Goal: Transaction & Acquisition: Purchase product/service

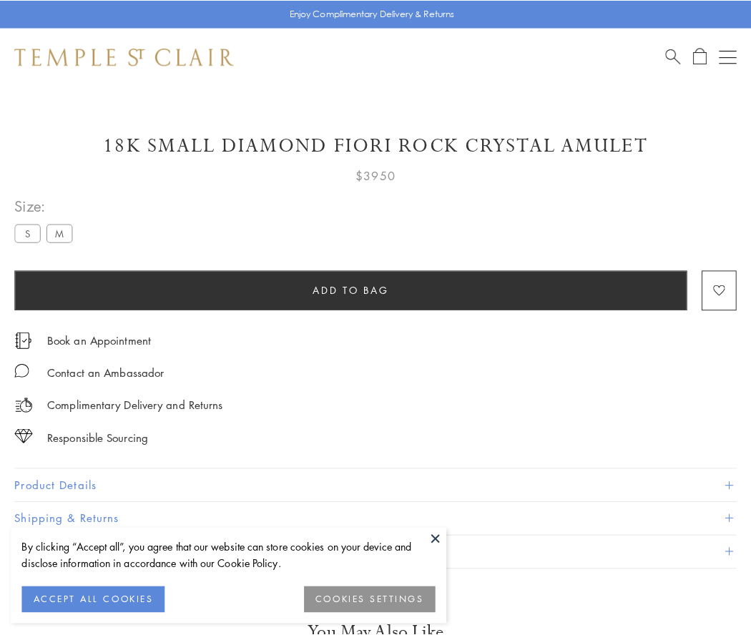
scroll to position [84, 0]
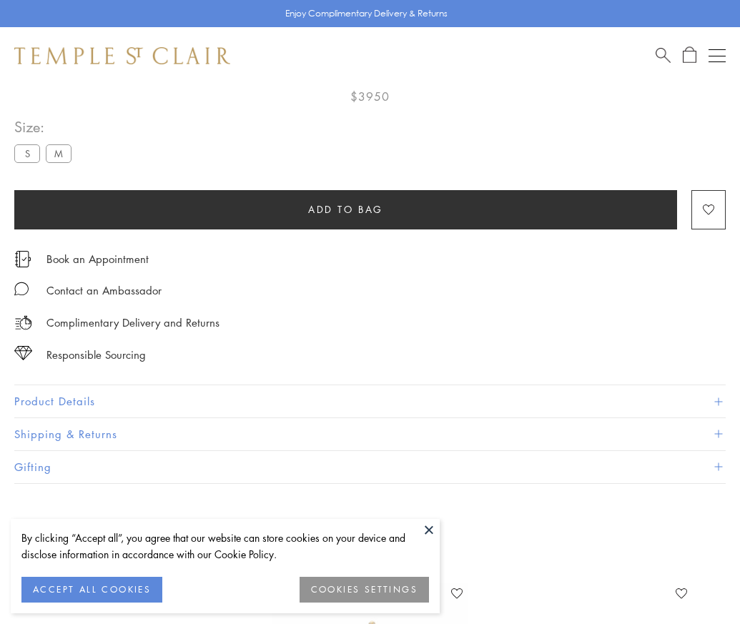
click at [346, 202] on span "Add to bag" at bounding box center [345, 210] width 75 height 16
